Goal: Transaction & Acquisition: Subscribe to service/newsletter

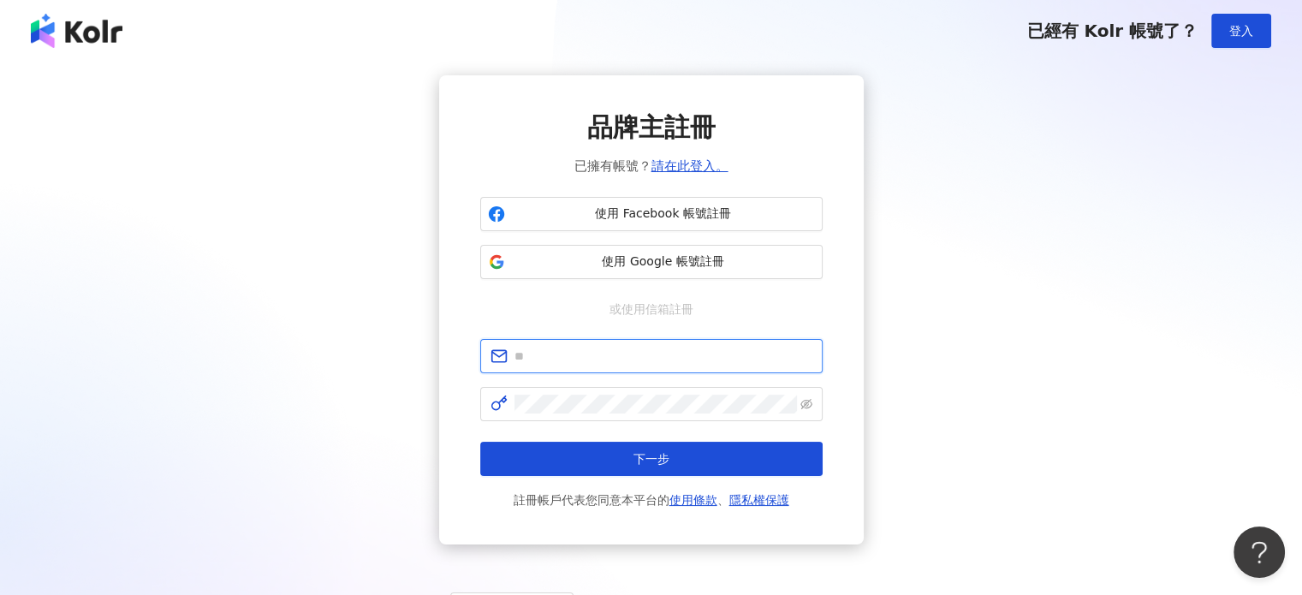
click at [567, 359] on input "text" at bounding box center [663, 356] width 298 height 19
click at [613, 269] on span "使用 Google 帳號註冊" at bounding box center [663, 261] width 303 height 17
